Goal: Find contact information

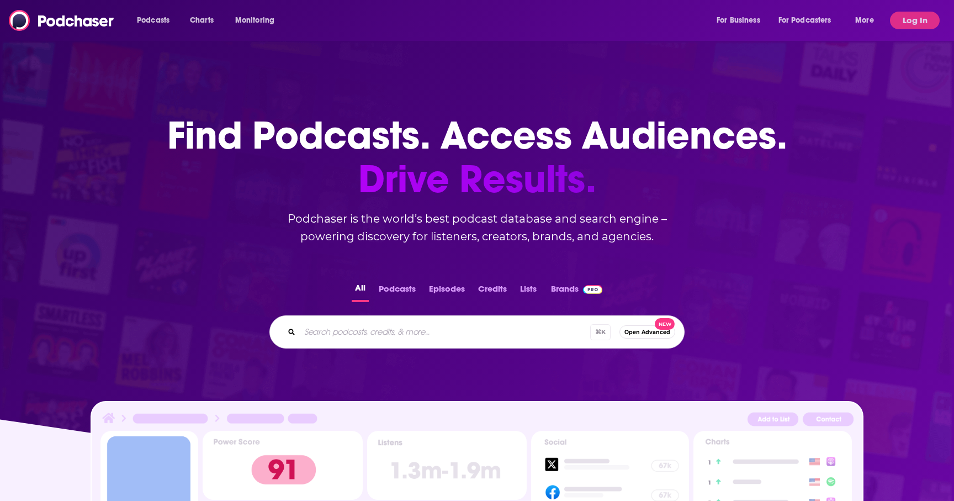
click at [901, 10] on div "Podcasts Charts Monitoring For Business For Podcasters More Log In" at bounding box center [477, 20] width 954 height 41
click at [901, 14] on button "Log In" at bounding box center [915, 21] width 50 height 18
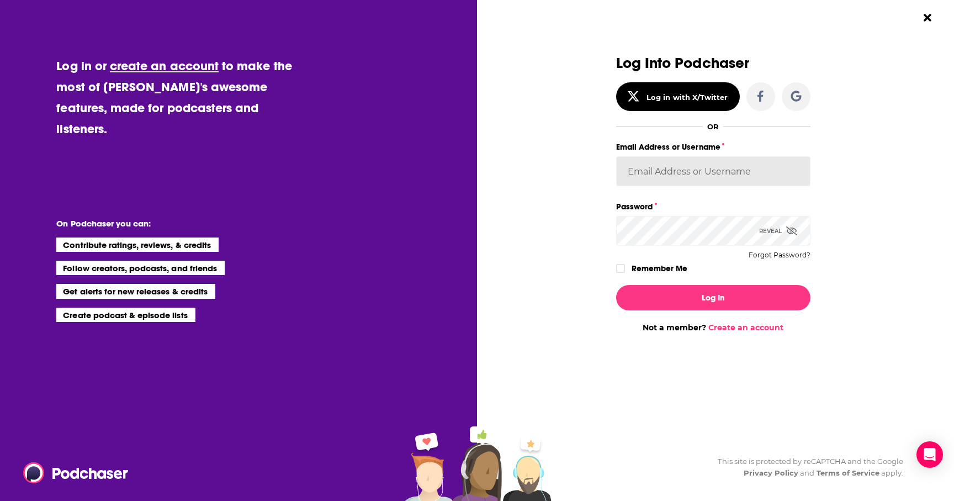
type input "mh2306@columbia.edu"
click at [648, 311] on div "Log In Not a member? Create an account" at bounding box center [713, 304] width 194 height 56
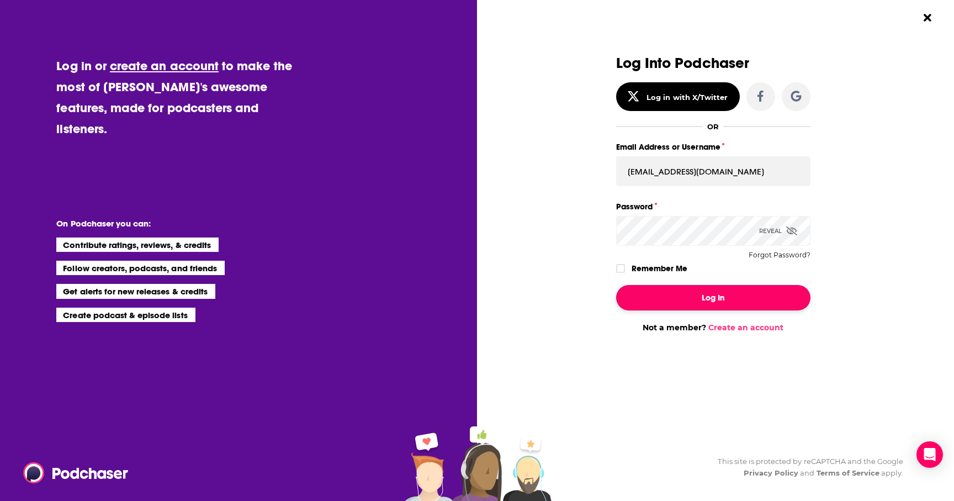
click at [646, 307] on button "Log In" at bounding box center [713, 297] width 194 height 25
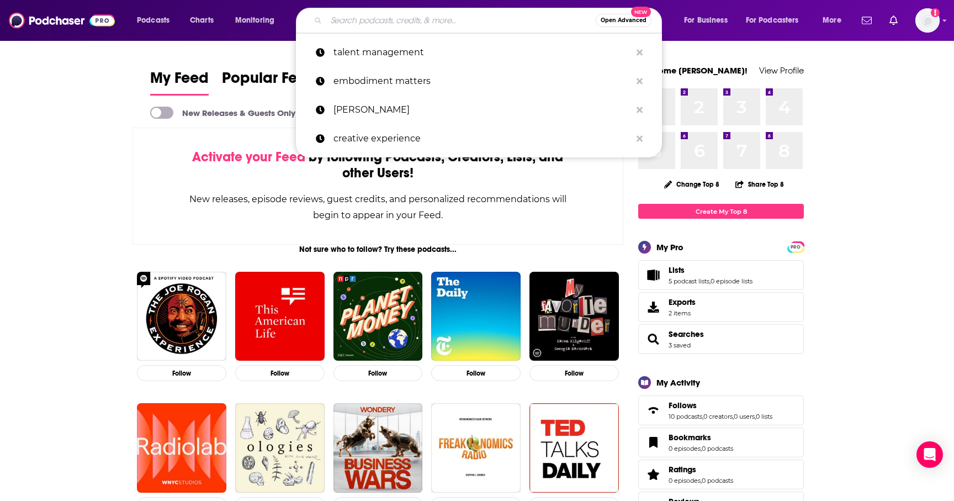
click at [428, 27] on input "Search podcasts, credits, & more..." at bounding box center [460, 21] width 269 height 18
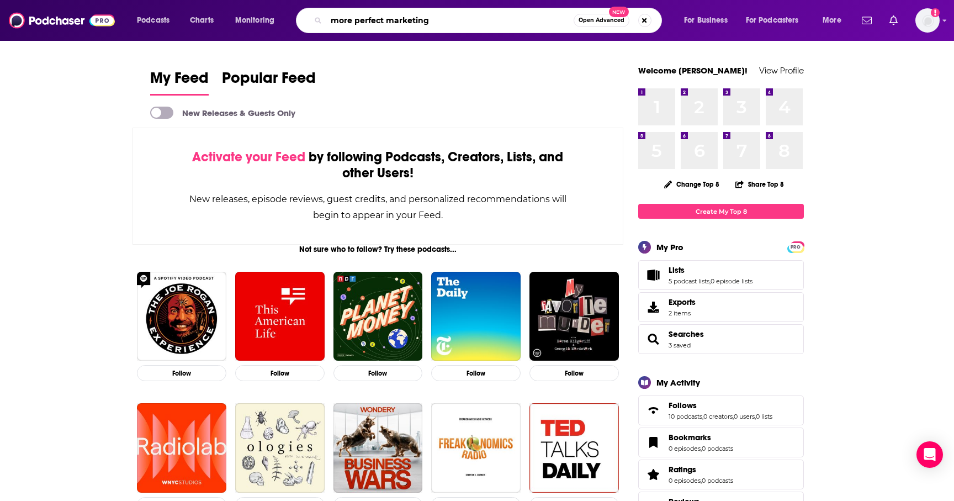
type input "more perfect marketing"
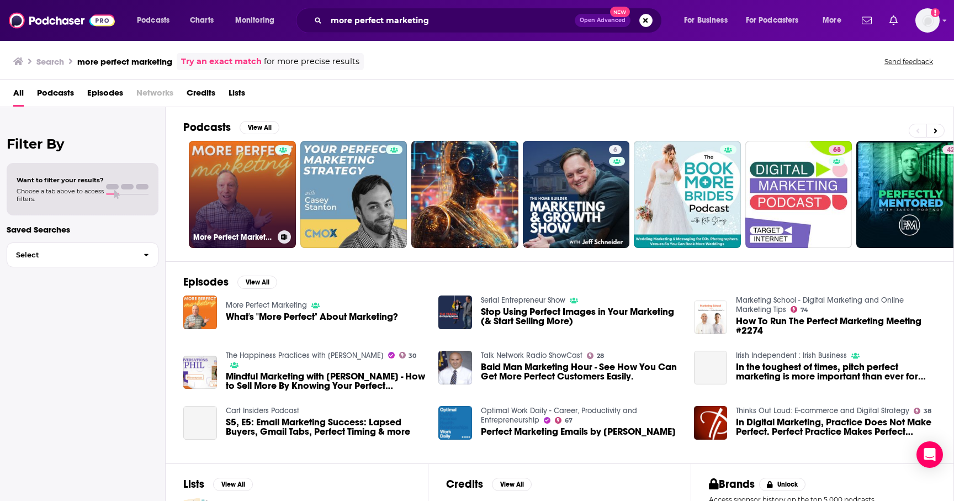
click at [239, 202] on link "More Perfect Marketing" at bounding box center [242, 194] width 107 height 107
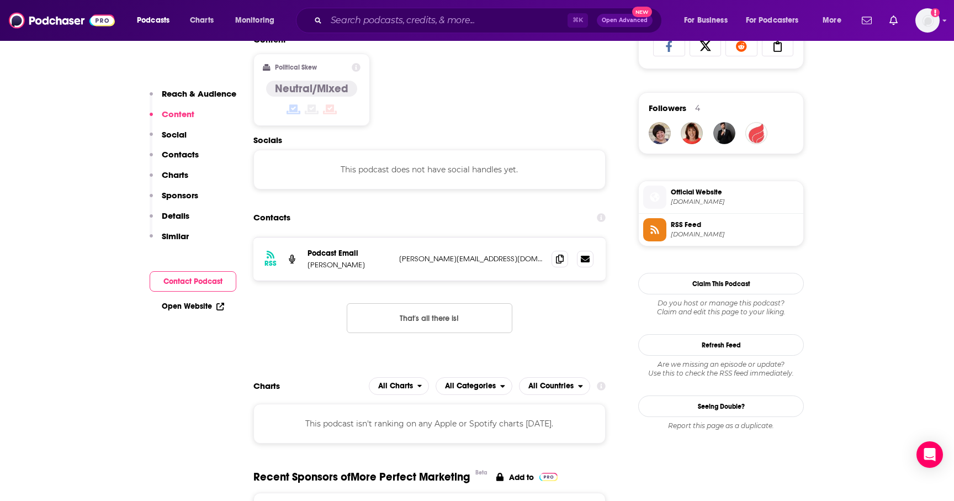
scroll to position [771, 0]
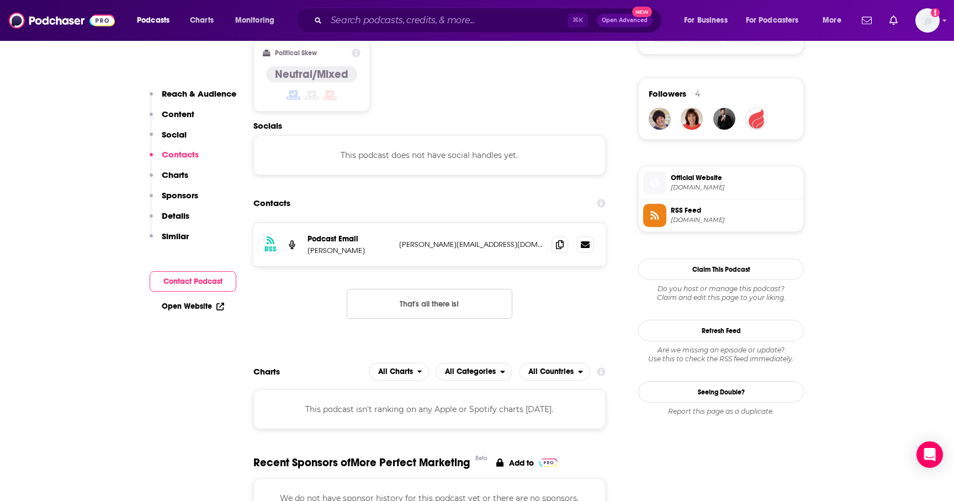
click at [403, 245] on p "david@baeronmarketing.com" at bounding box center [471, 244] width 144 height 9
drag, startPoint x: 397, startPoint y: 243, endPoint x: 501, endPoint y: 244, distance: 104.4
click at [501, 244] on div "RSS Podcast Email David Baer david@baeronmarketing.com david@baeronmarketing.com" at bounding box center [429, 244] width 352 height 43
copy p "david@baeronmarketing.com"
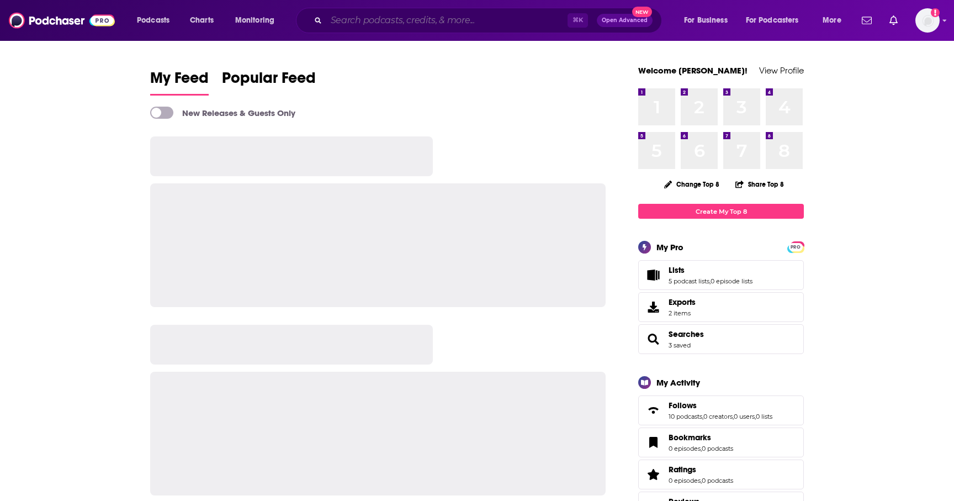
drag, startPoint x: 0, startPoint y: 0, endPoint x: 352, endPoint y: 22, distance: 352.9
click at [352, 22] on input "Search podcasts, credits, & more..." at bounding box center [446, 21] width 241 height 18
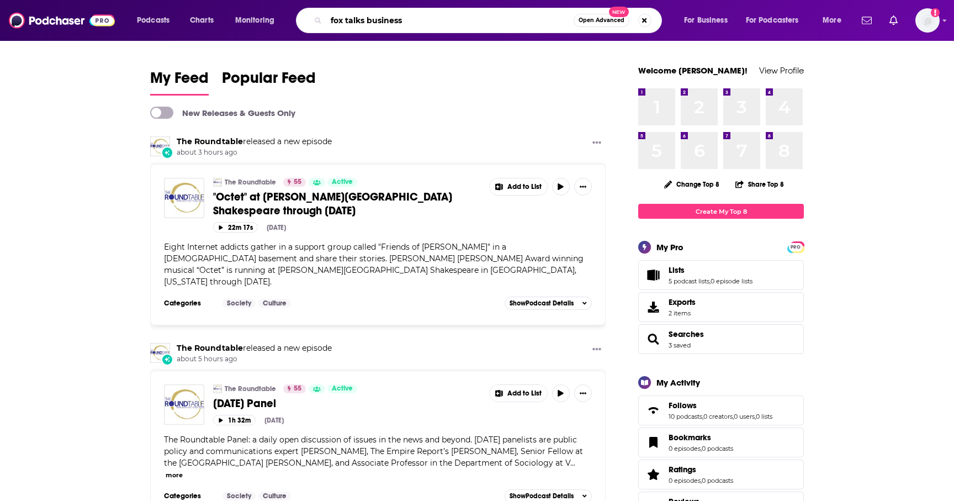
type input "fox talks business"
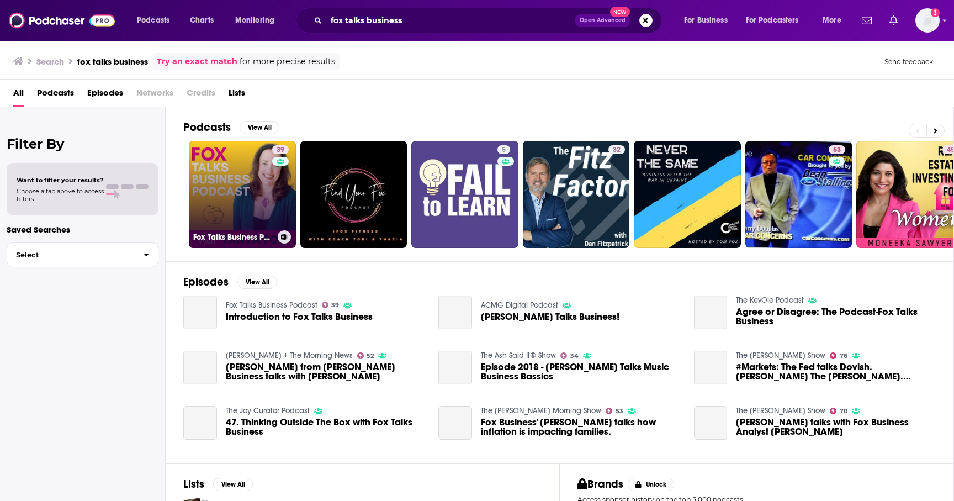
click at [230, 205] on link "39 Fox Talks Business Podcast" at bounding box center [242, 194] width 107 height 107
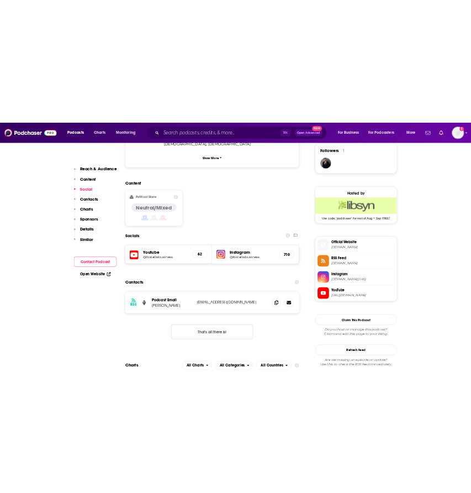
scroll to position [809, 0]
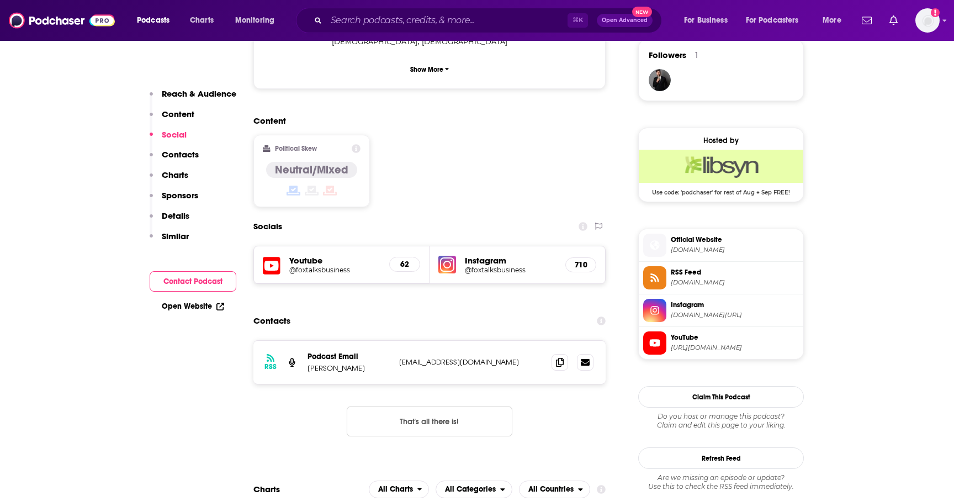
click at [498, 357] on p "foxtalksbusiness@gmail.com" at bounding box center [471, 361] width 144 height 9
drag, startPoint x: 496, startPoint y: 308, endPoint x: 395, endPoint y: 306, distance: 101.1
click at [395, 341] on div "RSS Podcast Email Tanya Fox foxtalksbusiness@gmail.com foxtalksbusiness@gmail.c…" at bounding box center [429, 362] width 352 height 43
click at [397, 341] on div "RSS Podcast Email Tanya Fox foxtalksbusiness@gmail.com foxtalksbusiness@gmail.c…" at bounding box center [429, 362] width 352 height 43
click at [409, 357] on p "foxtalksbusiness@gmail.com" at bounding box center [471, 361] width 144 height 9
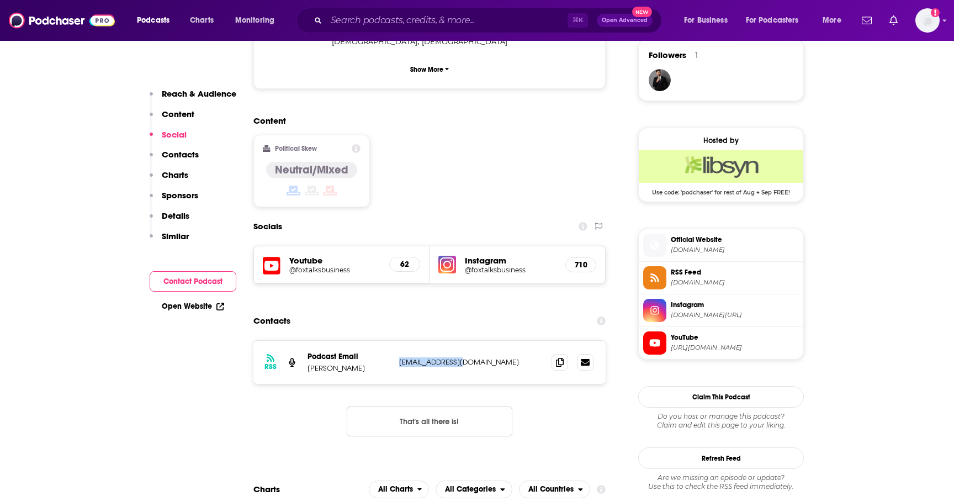
click at [409, 357] on p "foxtalksbusiness@gmail.com" at bounding box center [471, 361] width 144 height 9
copy div "foxtalksbusiness@gmail.com foxtalksbusiness@gmail.com"
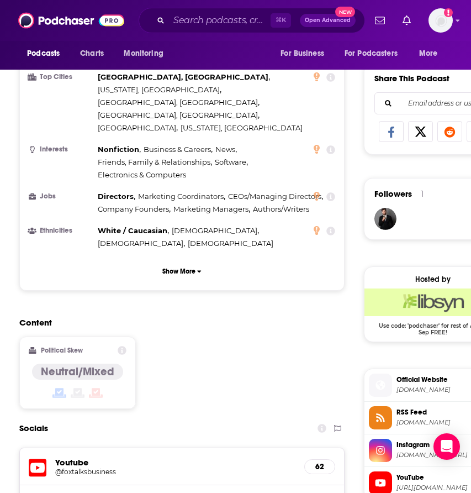
scroll to position [430, 0]
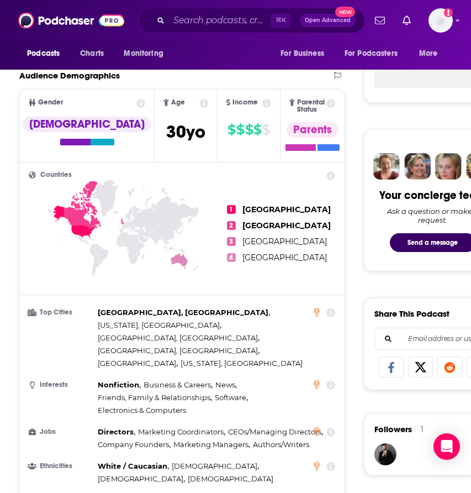
click at [201, 31] on div "⌘ K Open Advanced New" at bounding box center [252, 20] width 226 height 25
click at [195, 20] on input "Search podcasts, credits, & more..." at bounding box center [220, 21] width 102 height 18
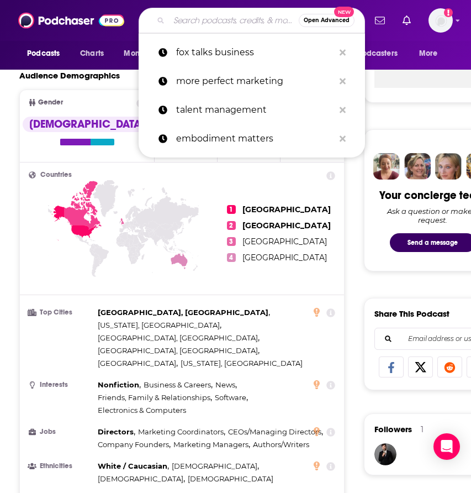
paste input "The Marketing Book"
type input "The Marketing Book"
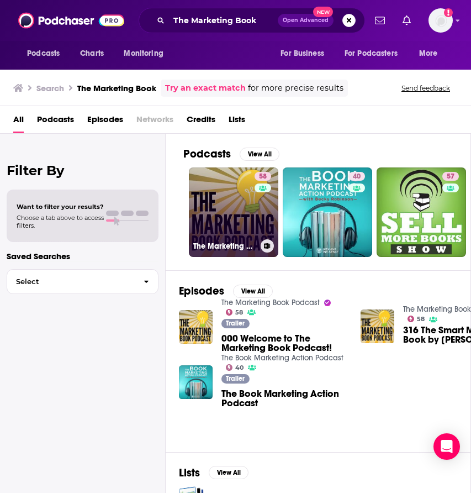
click at [205, 198] on link "58 The Marketing Book Podcast" at bounding box center [233, 211] width 89 height 89
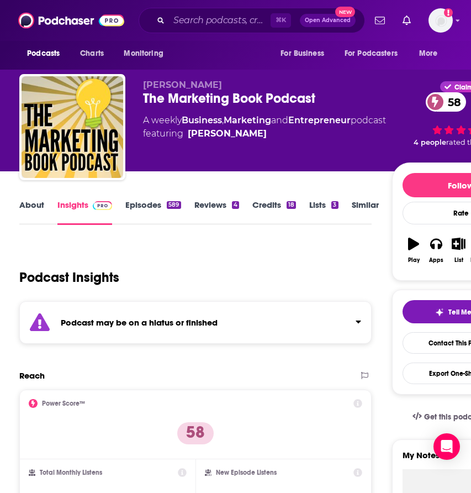
click at [151, 216] on link "Episodes 589" at bounding box center [152, 211] width 55 height 25
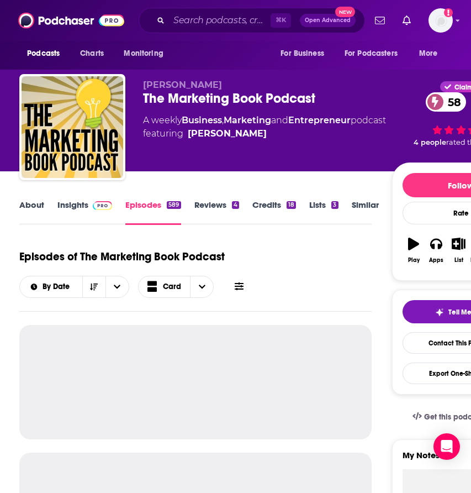
click at [76, 217] on link "Insights" at bounding box center [84, 211] width 55 height 25
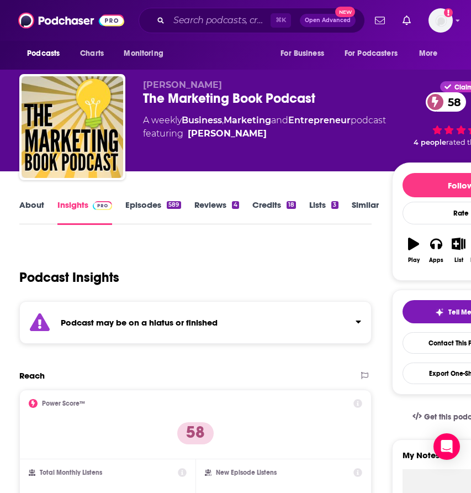
click at [74, 209] on link "Insights" at bounding box center [84, 211] width 55 height 25
click at [35, 203] on link "About" at bounding box center [31, 211] width 25 height 25
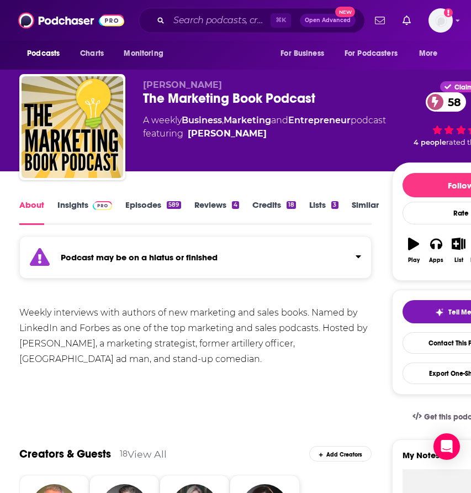
click at [130, 209] on link "Episodes 589" at bounding box center [152, 211] width 55 height 25
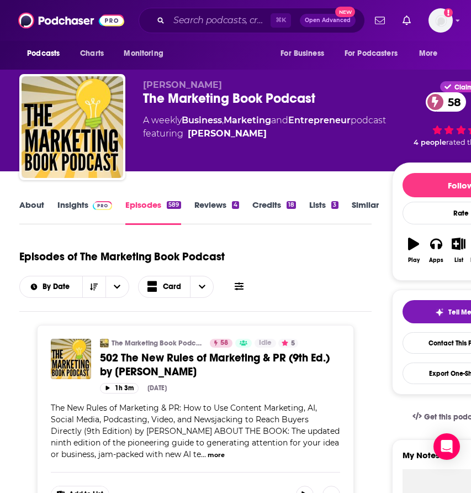
click at [89, 207] on span at bounding box center [100, 204] width 24 height 10
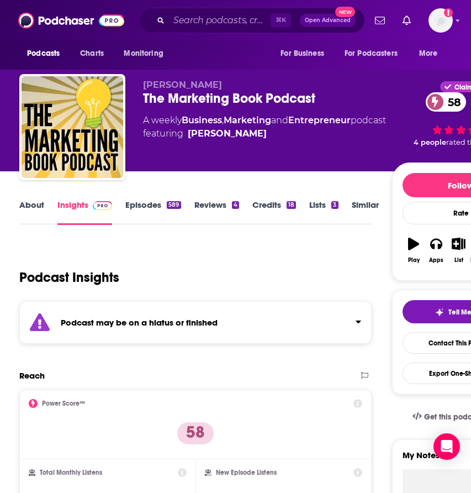
click at [125, 204] on link "Episodes 589" at bounding box center [152, 211] width 55 height 25
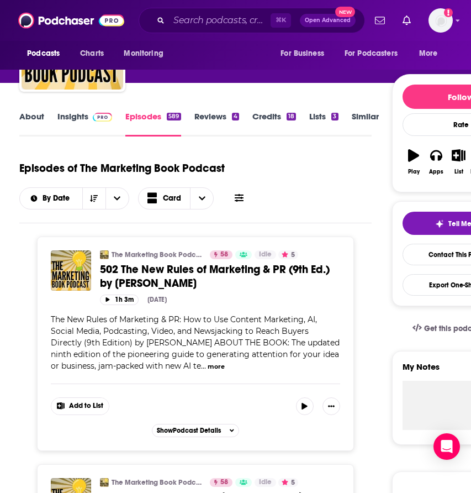
scroll to position [81, 0]
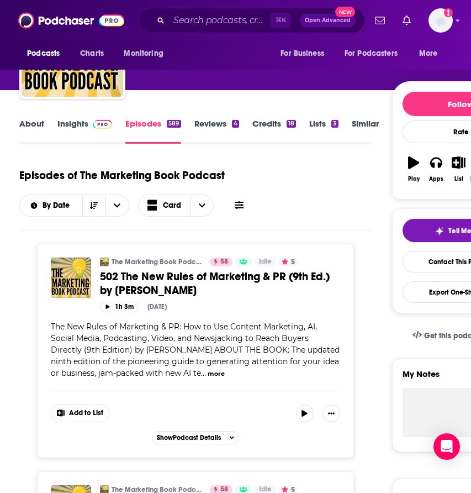
click at [92, 130] on link "Insights" at bounding box center [84, 130] width 55 height 25
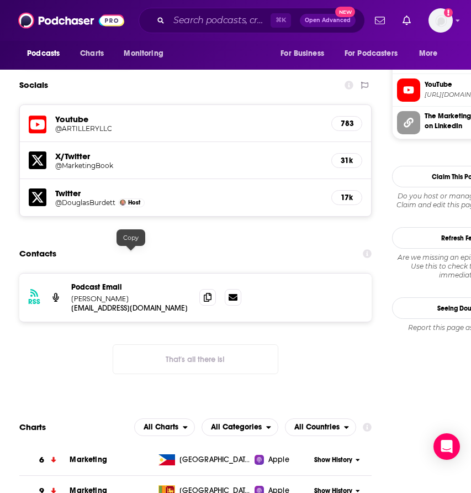
scroll to position [1059, 0]
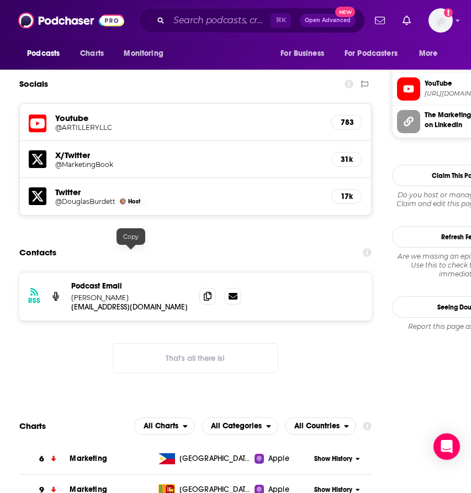
click at [113, 302] on p "artillerymarketing@gmail.com" at bounding box center [130, 306] width 119 height 9
click at [102, 293] on p "Douglas Burdett" at bounding box center [130, 297] width 119 height 9
copy div "Douglas Burdett artillerymarketing@gmail.com"
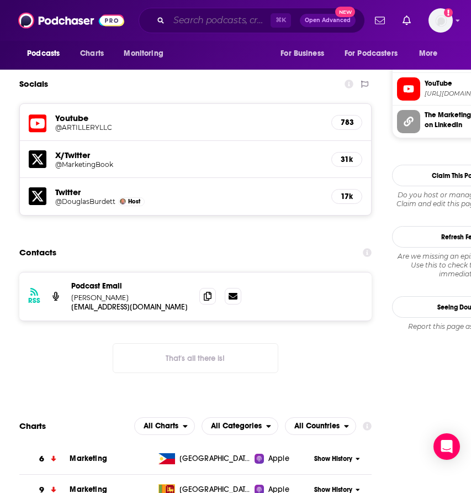
click at [186, 18] on input "Search podcasts, credits, & more..." at bounding box center [220, 21] width 102 height 18
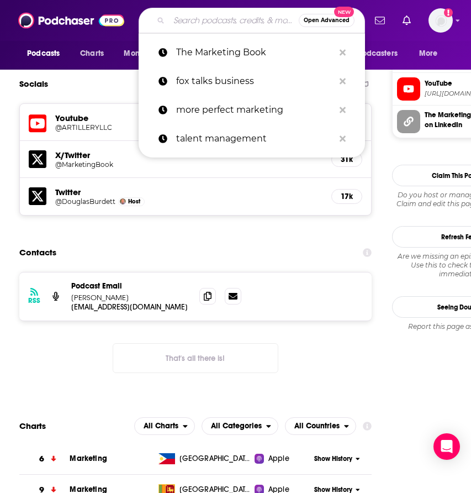
paste input "Sustaining Creativity"
type input "Sustaining Creativity"
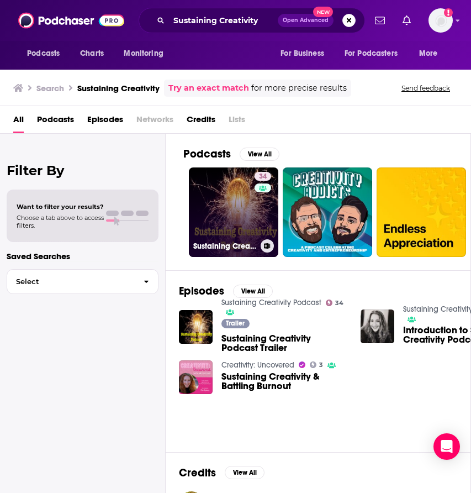
click at [221, 185] on link "34 Sustaining Creativity Podcast" at bounding box center [233, 211] width 89 height 89
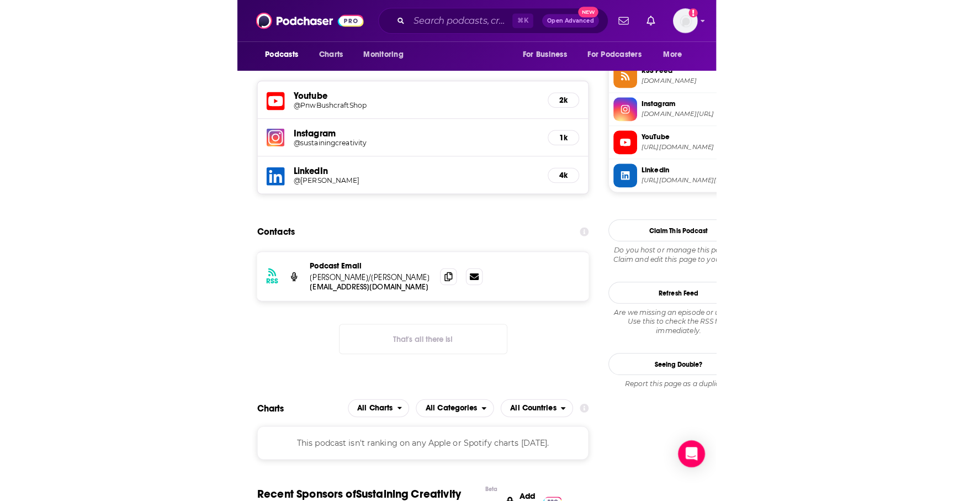
scroll to position [1024, 0]
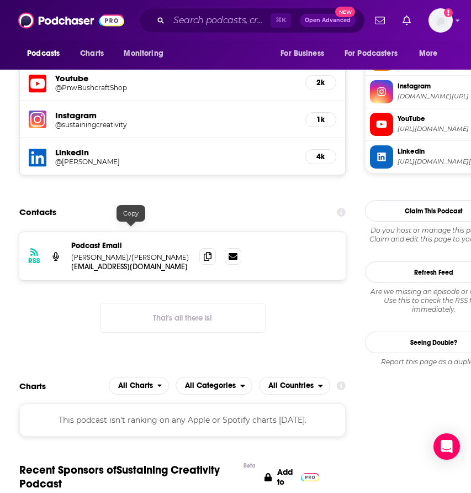
click at [136, 262] on p "marikareisberg@gmail.com" at bounding box center [130, 266] width 119 height 9
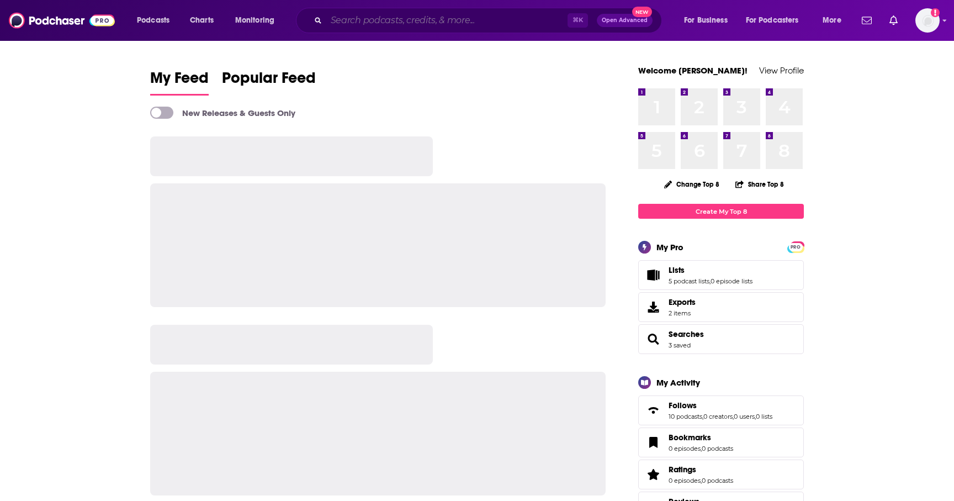
click at [366, 25] on input "Search podcasts, credits, & more..." at bounding box center [446, 21] width 241 height 18
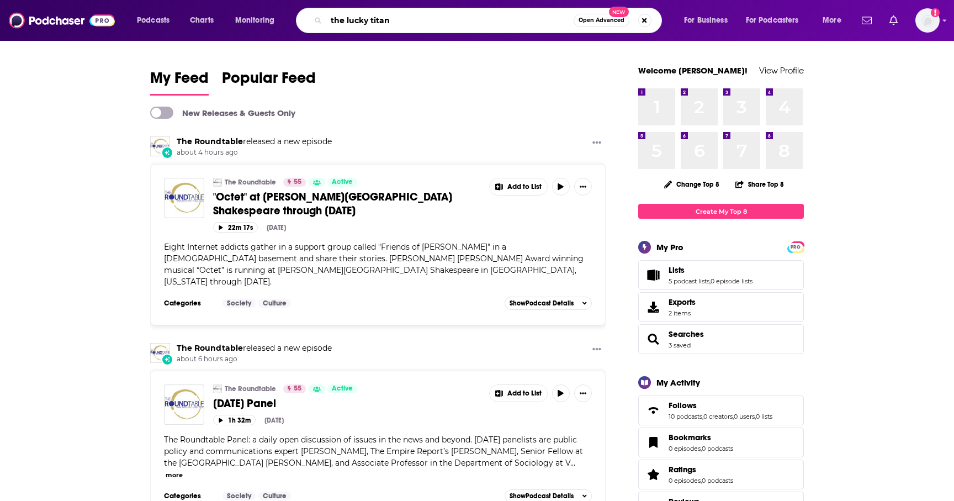
type input "the lucky titan"
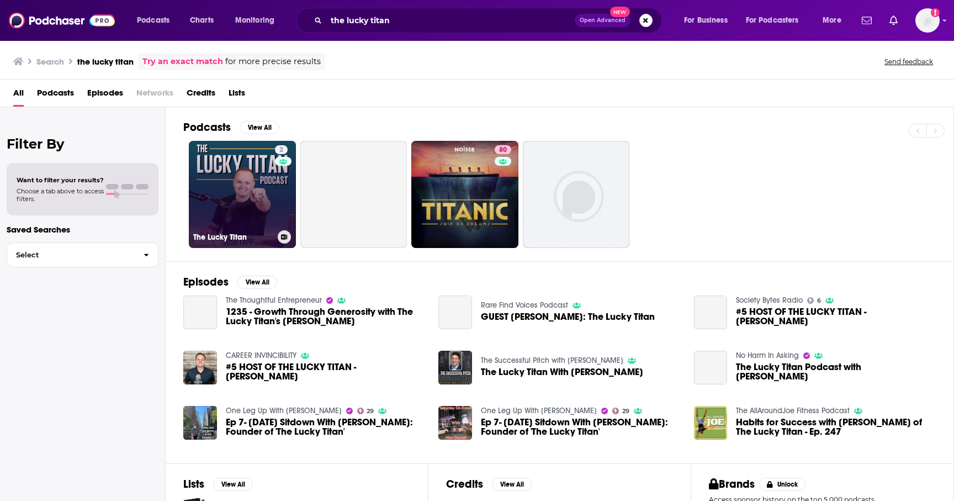
click at [202, 192] on link "2 The Lucky Titan" at bounding box center [242, 194] width 107 height 107
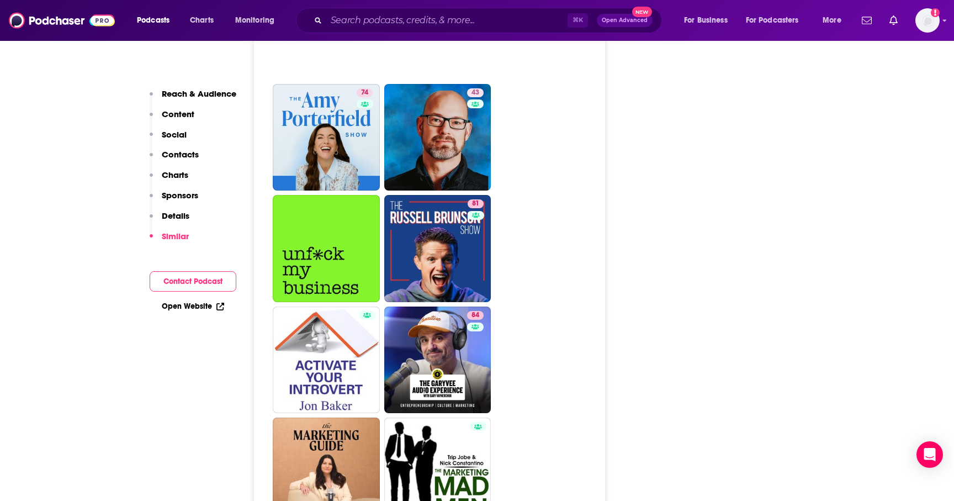
scroll to position [4161, 0]
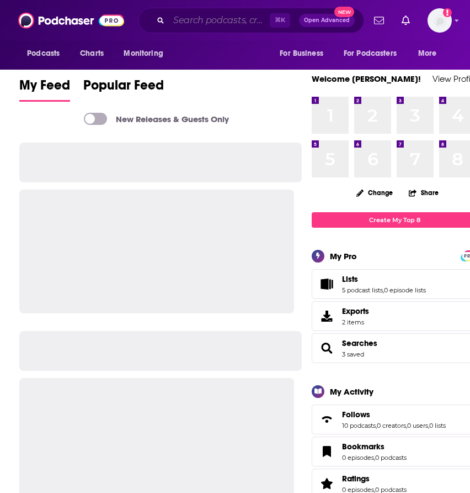
click at [241, 29] on input "Search podcasts, credits, & more..." at bounding box center [219, 21] width 101 height 18
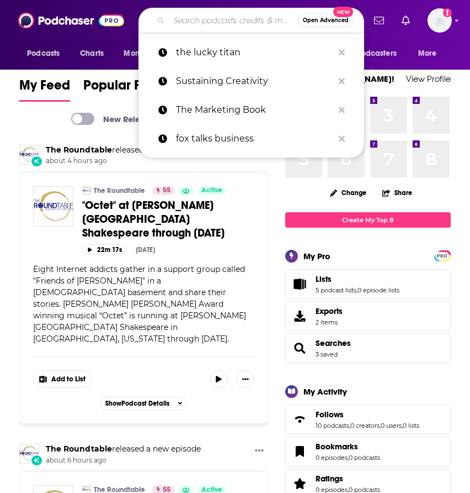
paste input "Design Matters with [PERSON_NAME]"
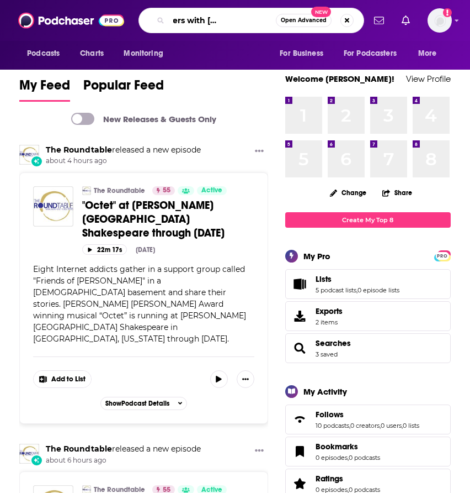
type input "Design Matters with [PERSON_NAME]"
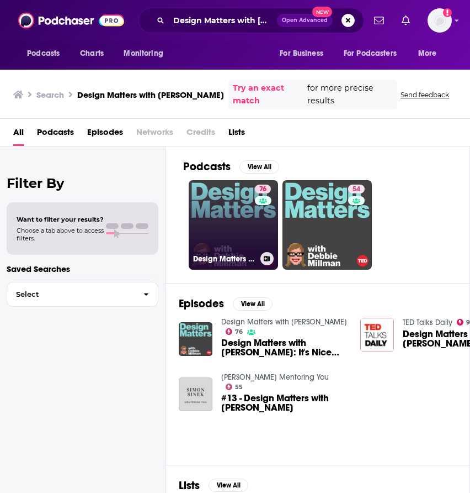
click at [232, 234] on link "76 Design Matters with [PERSON_NAME]" at bounding box center [233, 224] width 89 height 89
